Goal: Register for event/course

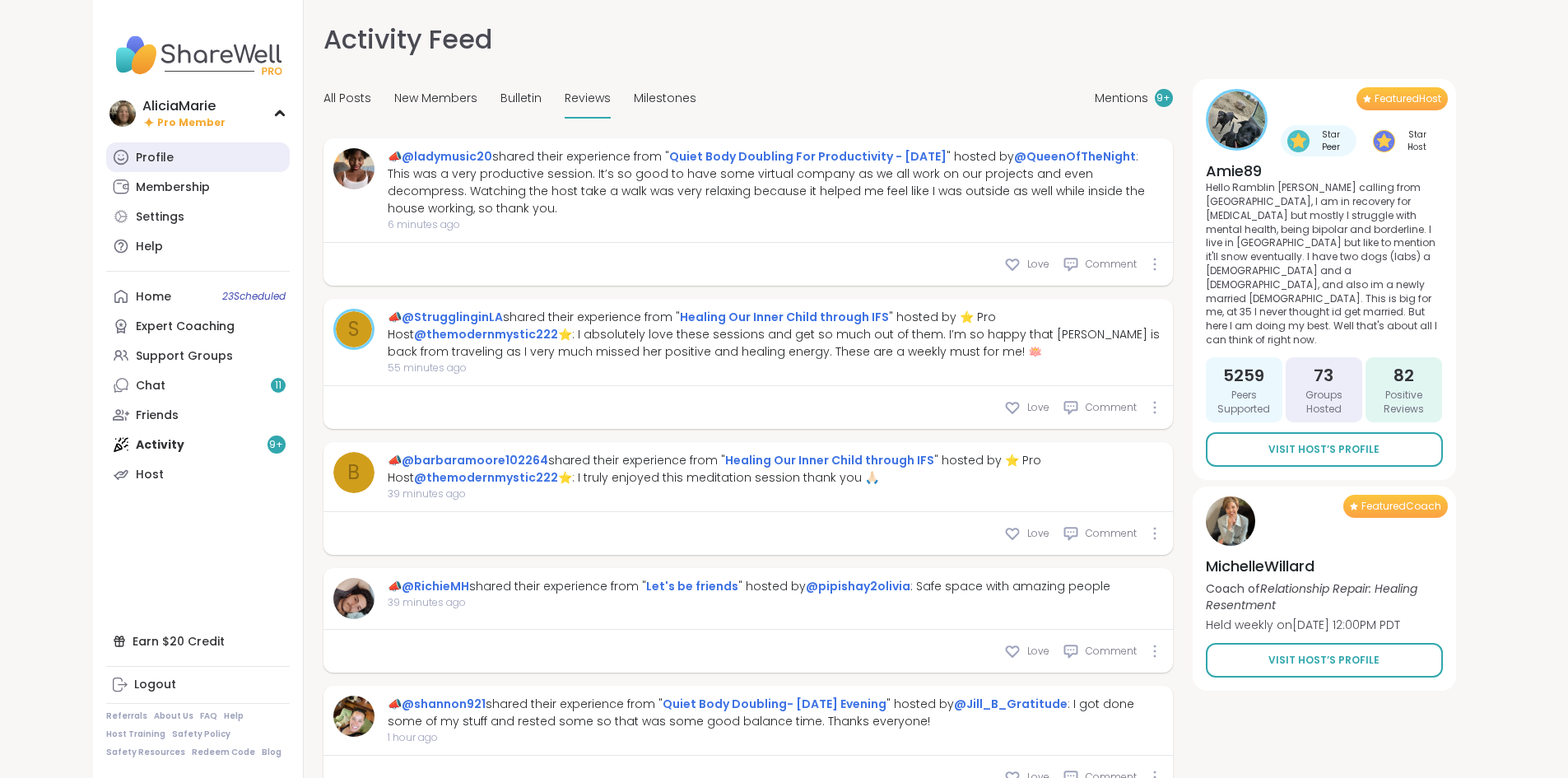
click at [121, 150] on link "Profile" at bounding box center [198, 158] width 183 height 30
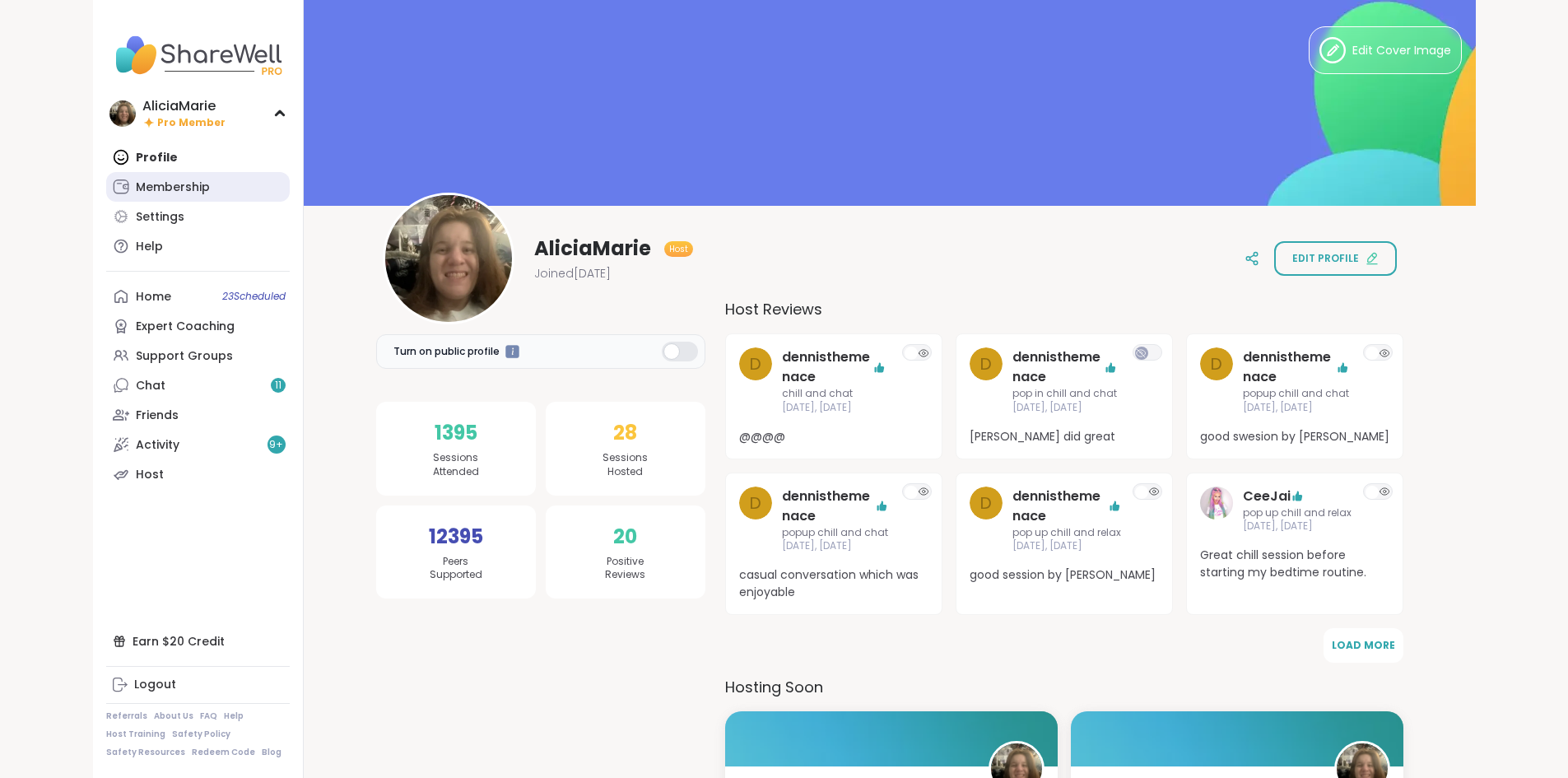
click at [124, 195] on link "Membership" at bounding box center [198, 187] width 183 height 30
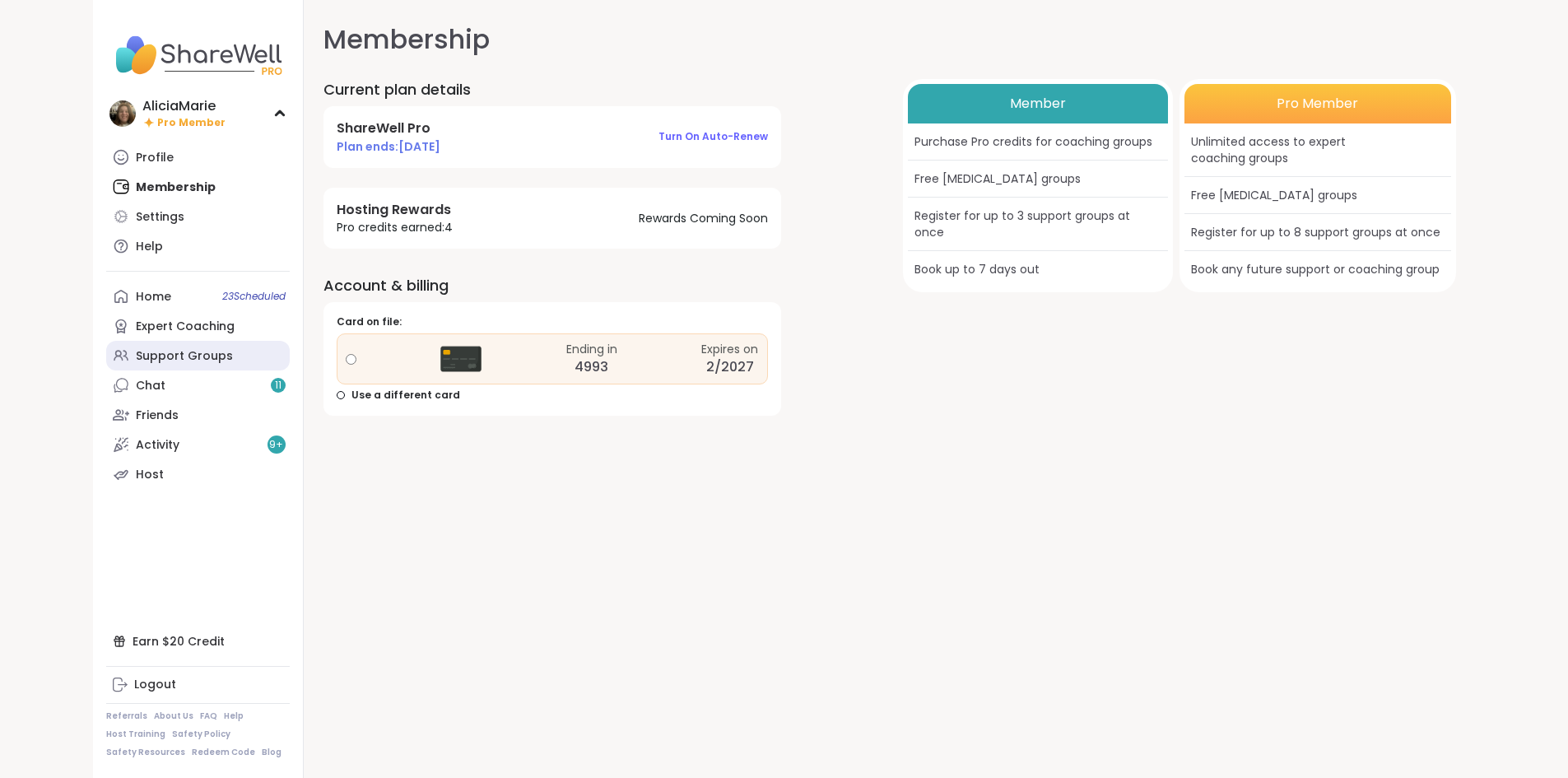
click at [136, 360] on div "Support Groups" at bounding box center [184, 357] width 97 height 17
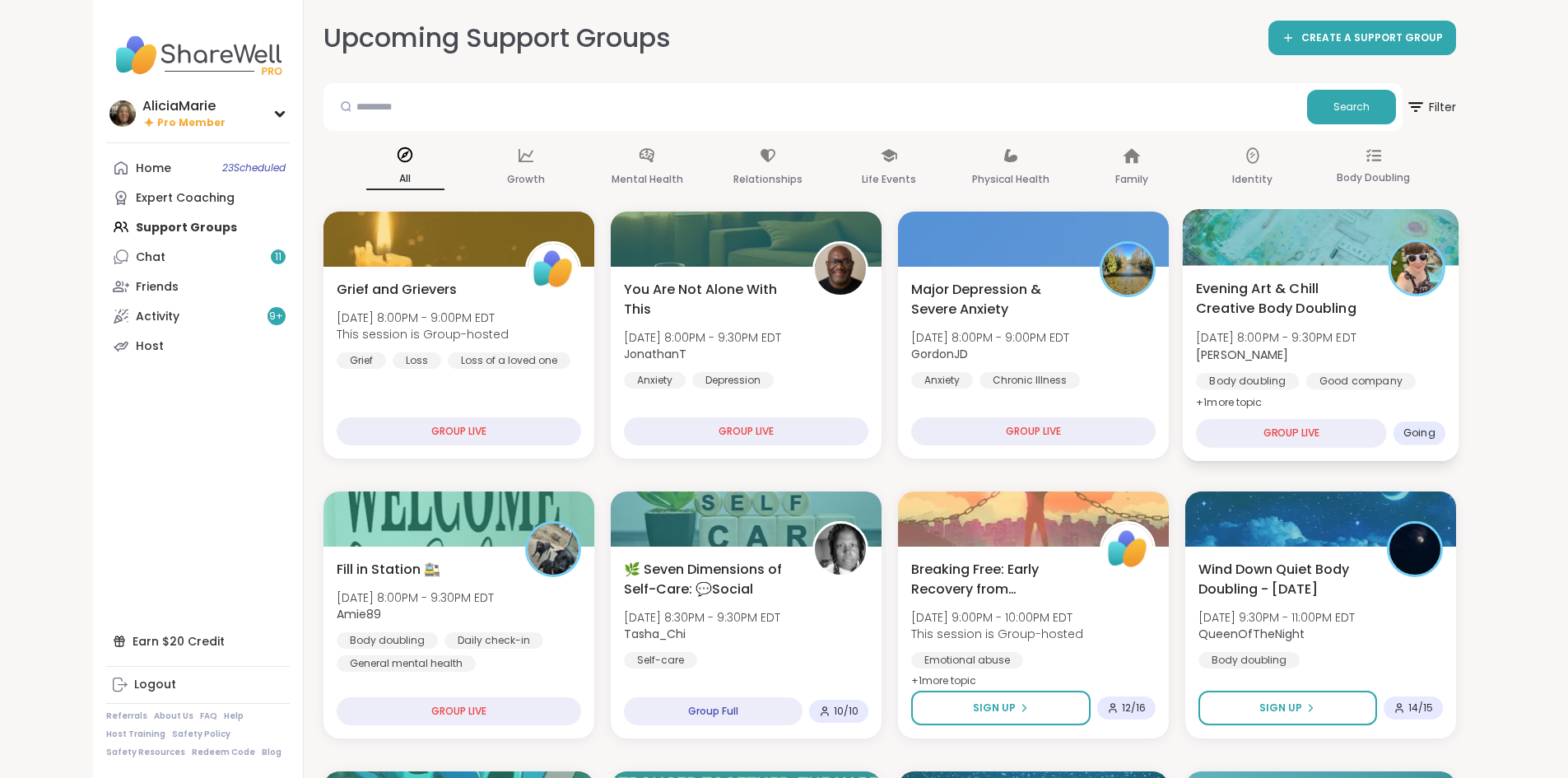
click at [1338, 337] on span "[DATE] 8:00PM - 9:30PM EDT" at bounding box center [1276, 338] width 160 height 17
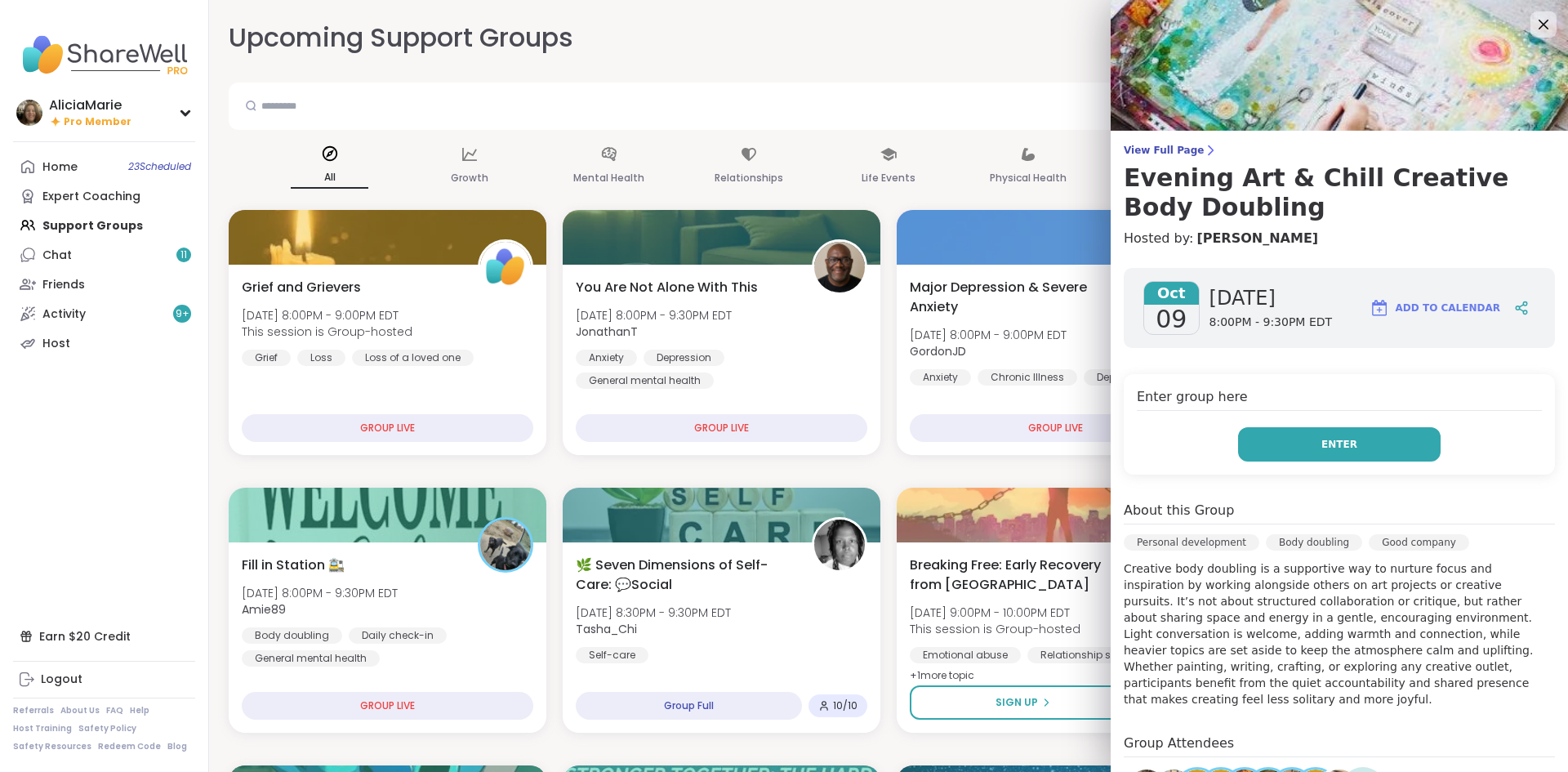
click at [1267, 447] on button "Enter" at bounding box center [1340, 445] width 203 height 35
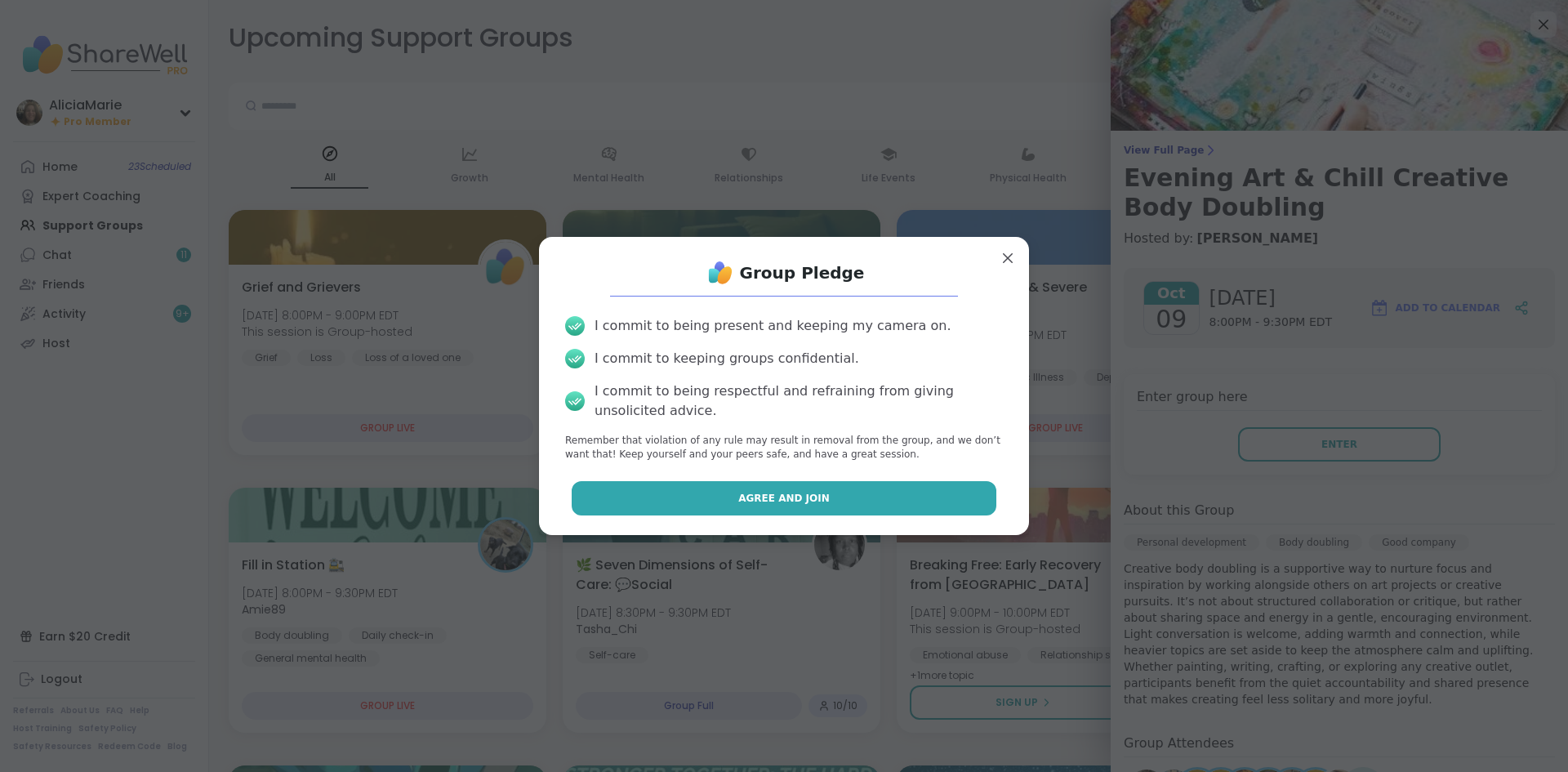
click at [823, 506] on button "Agree and Join" at bounding box center [784, 498] width 426 height 35
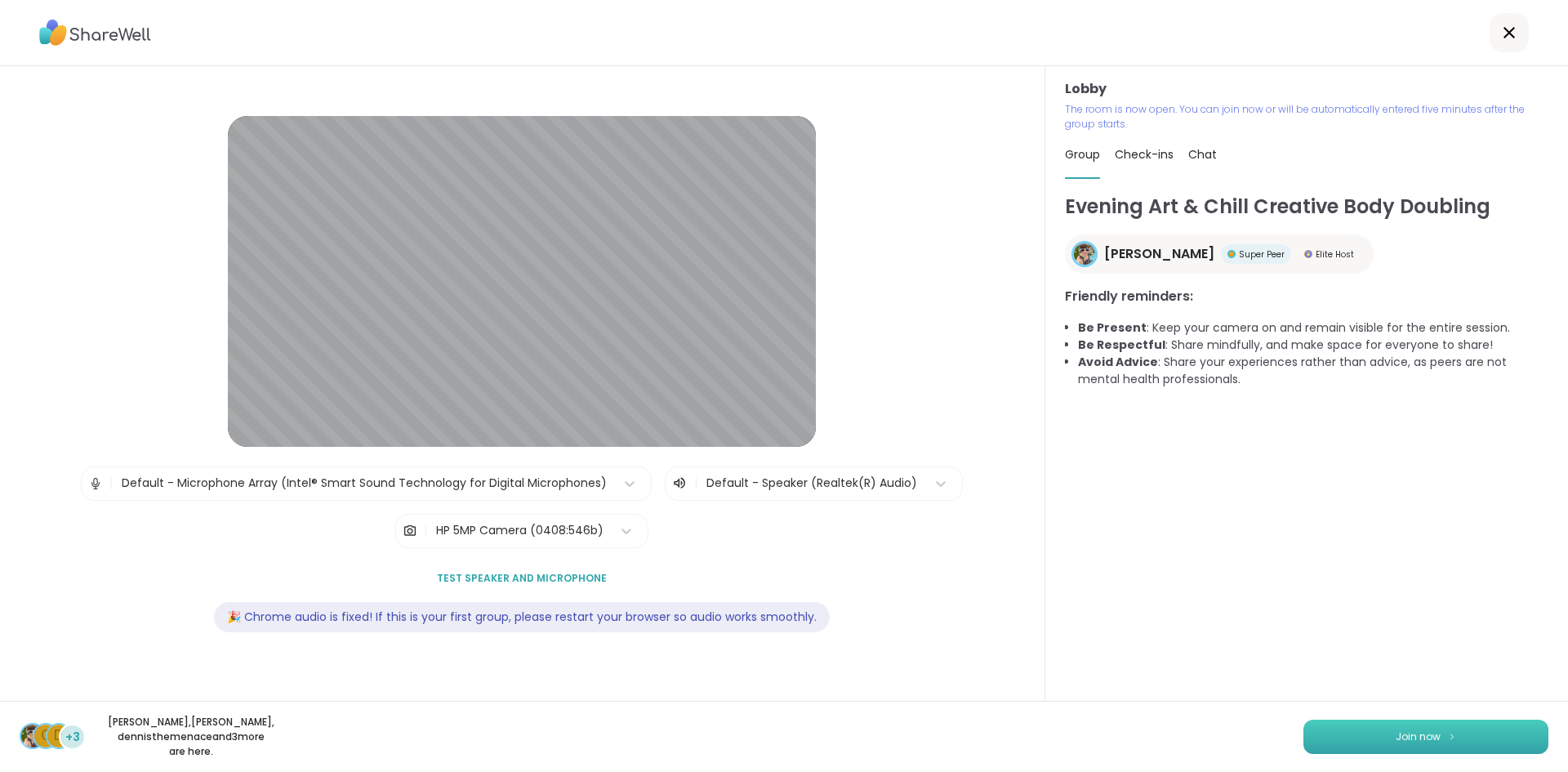
click at [1441, 748] on button "Join now" at bounding box center [1426, 737] width 245 height 35
